Goal: Communication & Community: Answer question/provide support

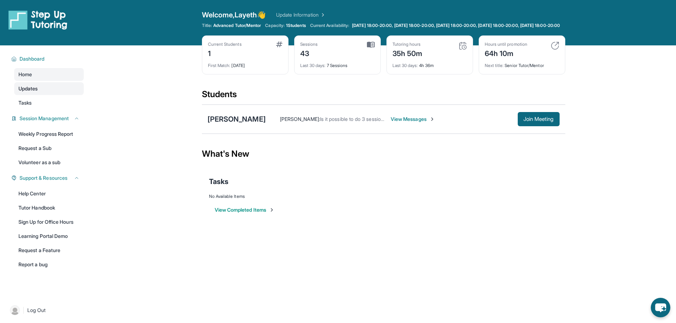
click at [28, 92] on span "Updates" at bounding box center [28, 88] width 20 height 7
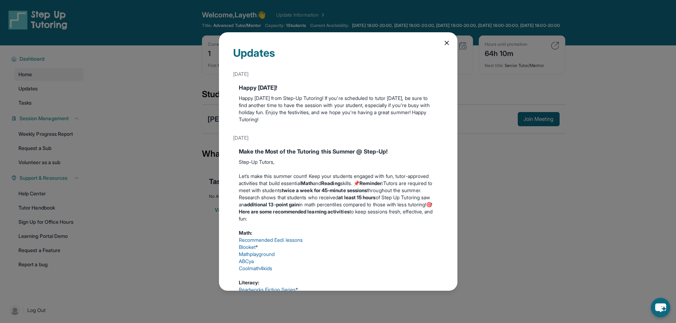
drag, startPoint x: 531, startPoint y: 234, endPoint x: 526, endPoint y: 226, distance: 9.1
click at [529, 231] on div "Updates [DATE] Happy [DATE]! Happy [DATE] from Step-Up Tutoring! If you're sche…" at bounding box center [338, 161] width 676 height 323
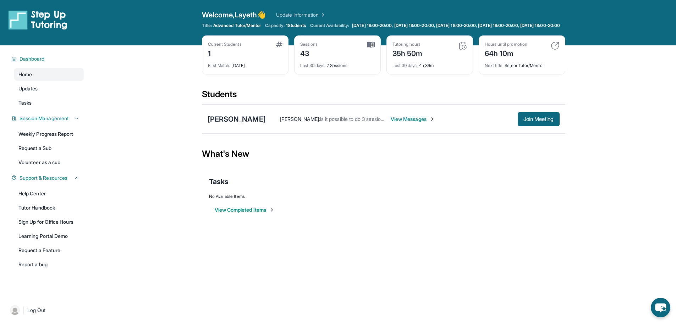
click at [462, 50] on img at bounding box center [463, 46] width 9 height 9
click at [430, 56] on div "Tutoring hours 35h 50m" at bounding box center [430, 50] width 75 height 17
click at [398, 56] on div "35h 50m" at bounding box center [408, 52] width 30 height 11
drag, startPoint x: 426, startPoint y: 56, endPoint x: 387, endPoint y: 62, distance: 39.6
click at [387, 62] on div "Tutoring hours 35h 50m Last 30 days : 4h 36m" at bounding box center [430, 55] width 87 height 39
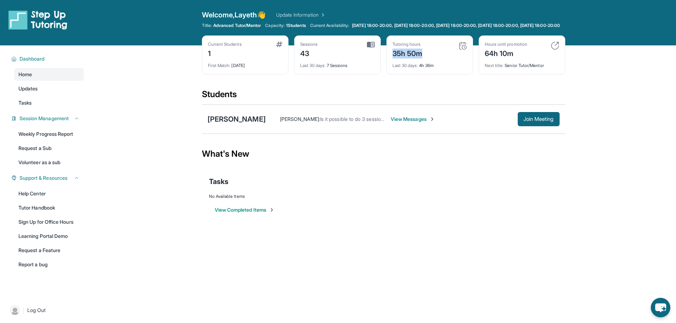
click at [557, 50] on img at bounding box center [555, 46] width 9 height 9
click at [406, 170] on div "What's New" at bounding box center [384, 153] width 364 height 31
click at [408, 123] on span "View Messages" at bounding box center [413, 119] width 44 height 7
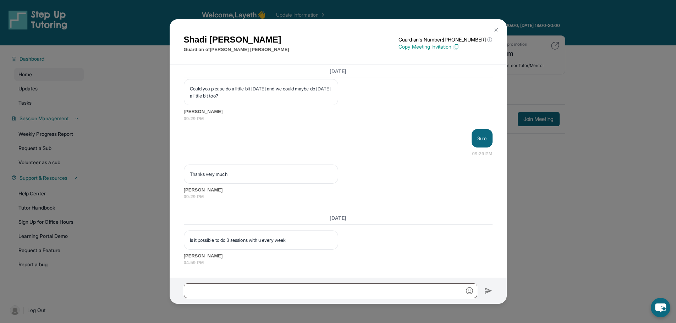
scroll to position [26849, 0]
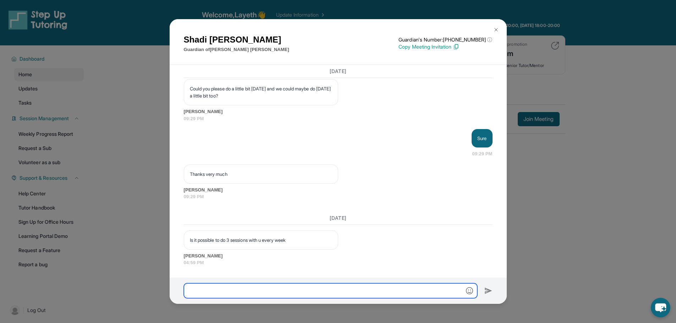
click at [253, 289] on input "text" at bounding box center [331, 291] width 294 height 15
click at [226, 297] on input "text" at bounding box center [331, 291] width 294 height 15
click at [221, 290] on input "**********" at bounding box center [331, 291] width 294 height 15
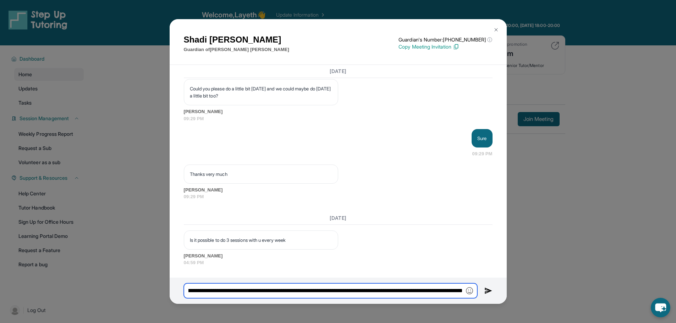
scroll to position [0, 257]
type input "**********"
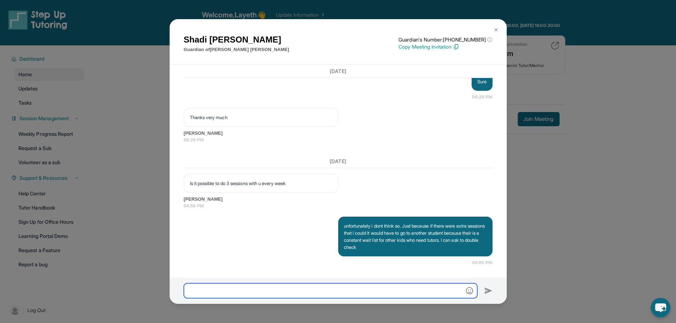
scroll to position [26905, 0]
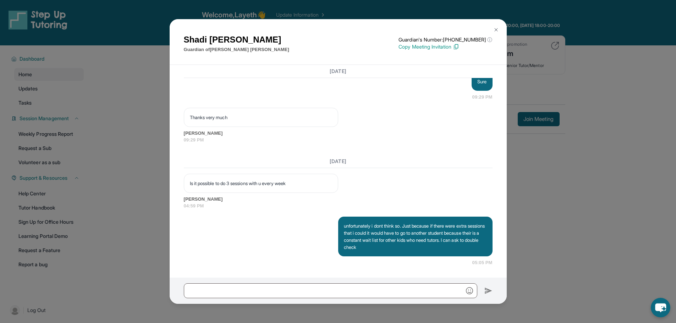
click at [494, 27] on img at bounding box center [496, 30] width 6 height 6
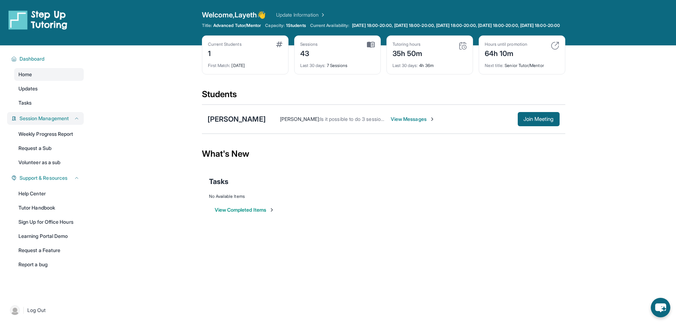
click at [68, 122] on span "Session Management" at bounding box center [44, 118] width 49 height 7
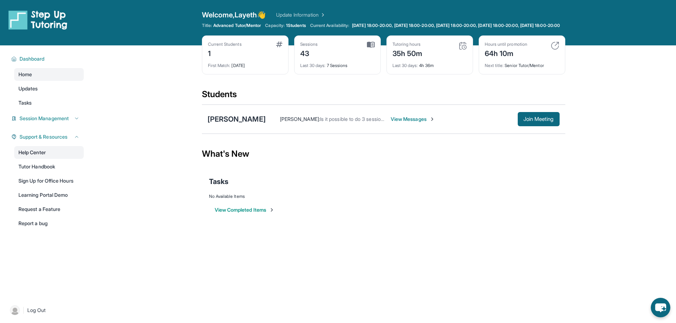
click at [44, 157] on link "Help Center" at bounding box center [49, 152] width 70 height 13
click at [400, 123] on span "View Messages" at bounding box center [413, 119] width 44 height 7
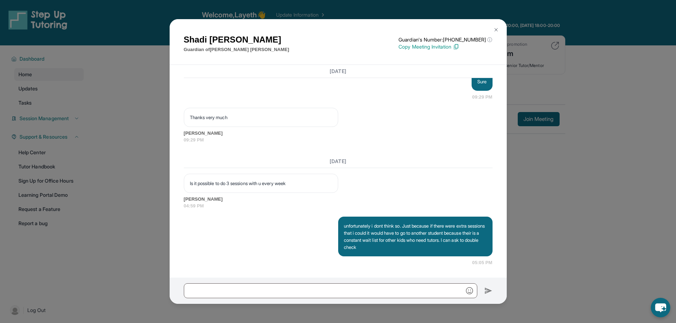
click at [497, 27] on img at bounding box center [496, 30] width 6 height 6
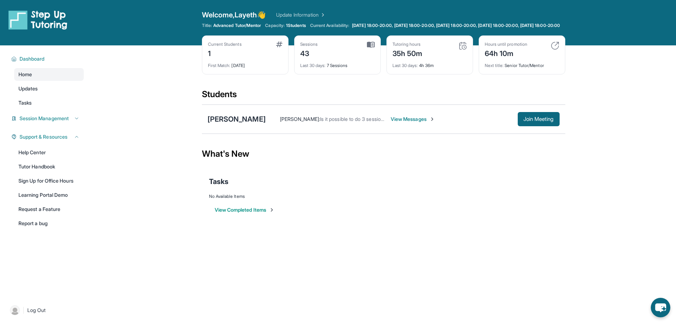
click at [399, 123] on span "View Messages" at bounding box center [413, 119] width 44 height 7
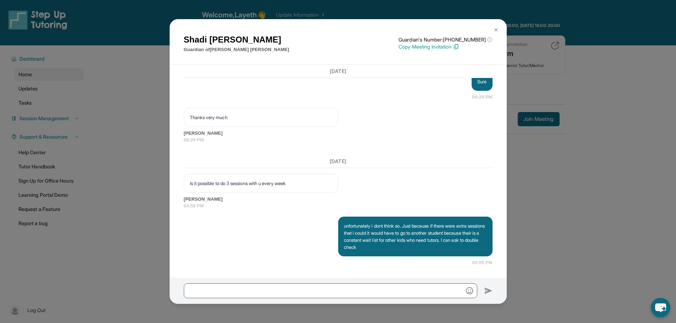
click at [497, 31] on img at bounding box center [496, 30] width 6 height 6
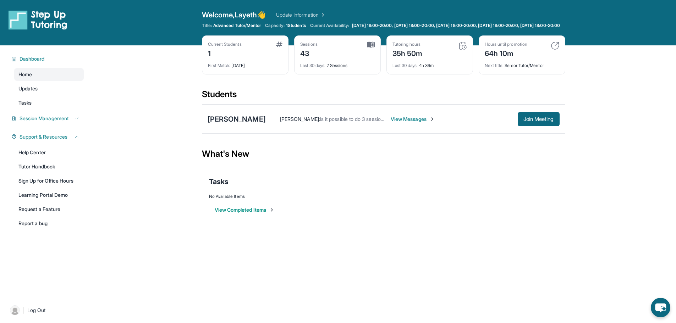
click at [253, 214] on button "View Completed Items" at bounding box center [245, 210] width 60 height 7
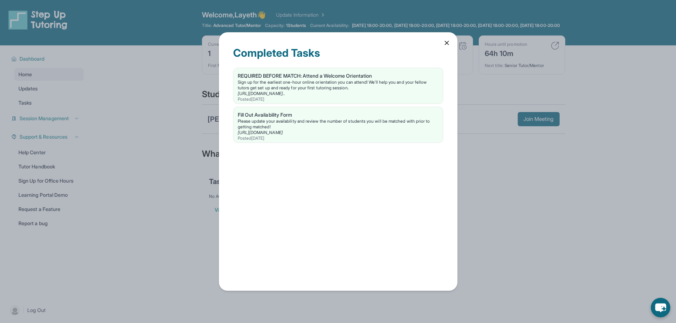
click at [447, 40] on icon at bounding box center [446, 42] width 7 height 7
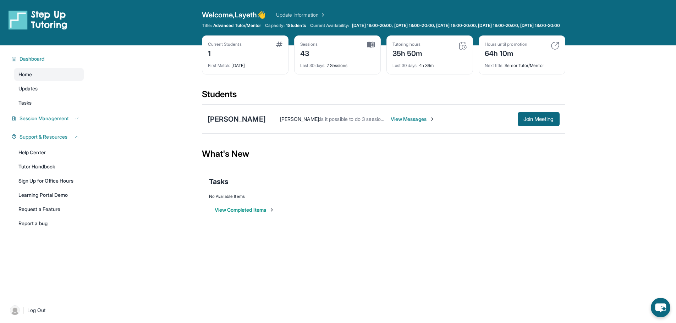
click at [218, 28] on span "Advanced Tutor/Mentor" at bounding box center [237, 26] width 48 height 6
click at [464, 50] on img at bounding box center [463, 46] width 9 height 9
click at [408, 116] on div "[PERSON_NAME] [PERSON_NAME] : Is it possible to do 3 sessions with u every week…" at bounding box center [384, 119] width 364 height 29
click at [409, 122] on span "View Messages" at bounding box center [413, 119] width 44 height 7
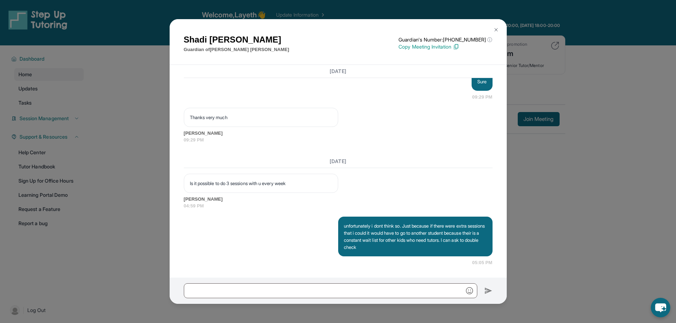
click at [498, 31] on img at bounding box center [496, 30] width 6 height 6
